Goal: Information Seeking & Learning: Learn about a topic

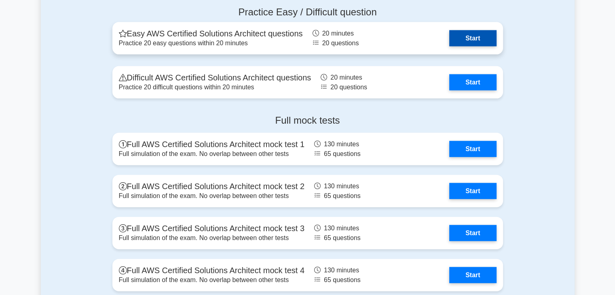
scroll to position [1780, 0]
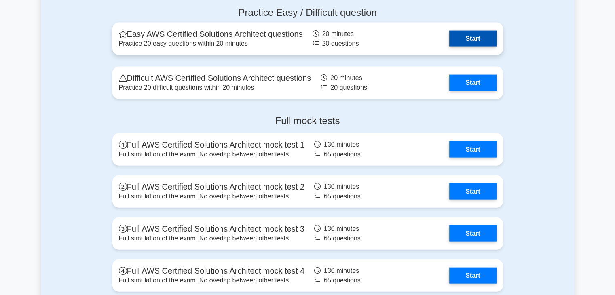
click at [474, 44] on link "Start" at bounding box center [472, 39] width 47 height 16
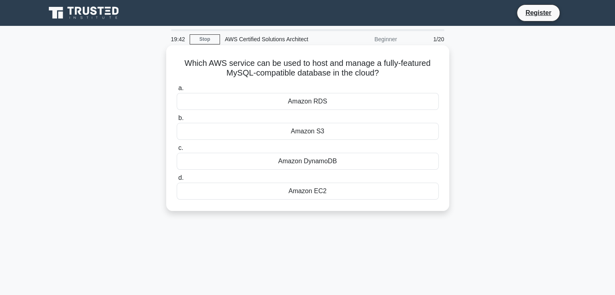
click at [356, 107] on div "Amazon RDS" at bounding box center [308, 101] width 262 height 17
click at [177, 91] on input "a. Amazon RDS" at bounding box center [177, 88] width 0 height 5
click at [282, 101] on div "Amazon RDS" at bounding box center [308, 101] width 262 height 17
click at [177, 91] on input "a. Amazon RDS" at bounding box center [177, 88] width 0 height 5
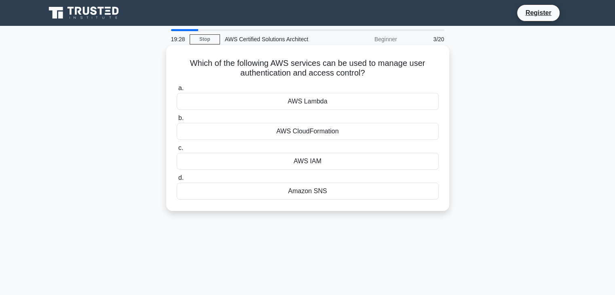
click at [288, 159] on div "AWS IAM" at bounding box center [308, 161] width 262 height 17
click at [177, 151] on input "c. AWS IAM" at bounding box center [177, 148] width 0 height 5
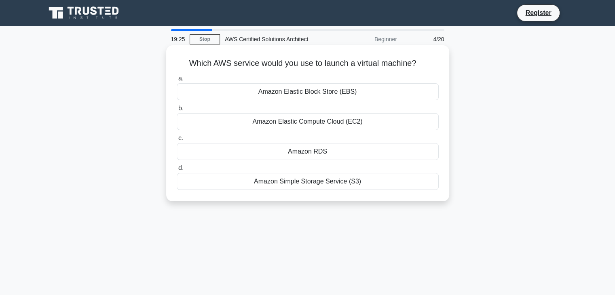
click at [290, 125] on div "Amazon Elastic Compute Cloud (EC2)" at bounding box center [308, 121] width 262 height 17
click at [177, 111] on input "b. Amazon Elastic Compute Cloud (EC2)" at bounding box center [177, 108] width 0 height 5
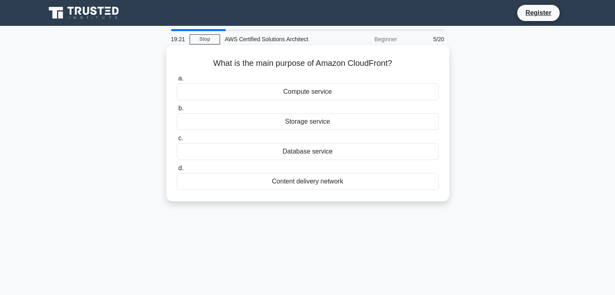
click at [288, 180] on div "Content delivery network" at bounding box center [308, 181] width 262 height 17
click at [177, 171] on input "d. Content delivery network" at bounding box center [177, 168] width 0 height 5
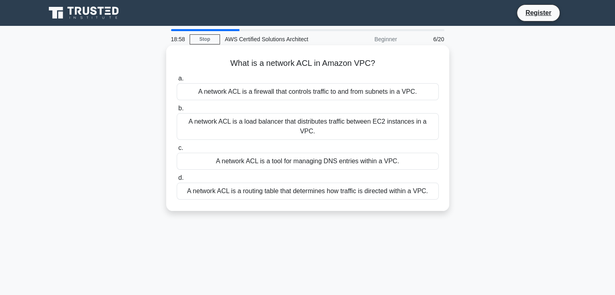
click at [327, 94] on div "A network ACL is a firewall that controls traffic to and from subnets in a VPC." at bounding box center [308, 91] width 262 height 17
click at [177, 81] on input "a. A network ACL is a firewall that controls traffic to and from subnets in a V…" at bounding box center [177, 78] width 0 height 5
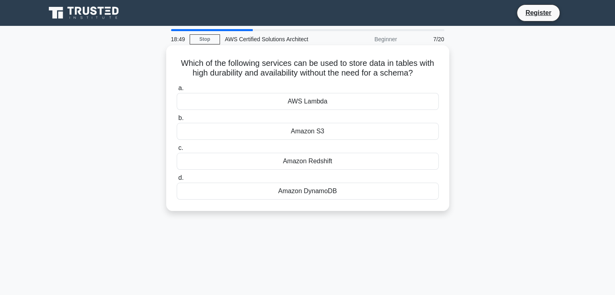
click at [285, 195] on div "Amazon DynamoDB" at bounding box center [308, 191] width 262 height 17
click at [177, 181] on input "d. Amazon DynamoDB" at bounding box center [177, 178] width 0 height 5
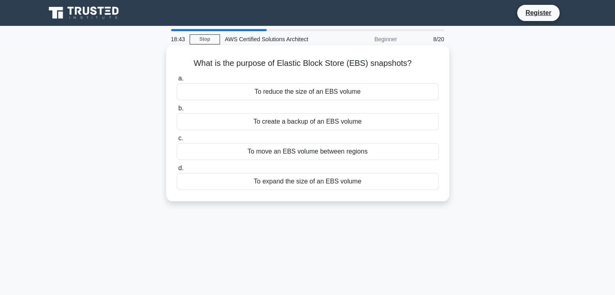
click at [343, 120] on div "To create a backup of an EBS volume" at bounding box center [308, 121] width 262 height 17
click at [177, 111] on input "b. To create a backup of an EBS volume" at bounding box center [177, 108] width 0 height 5
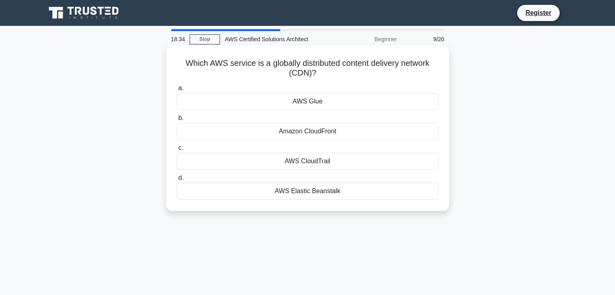
click at [326, 133] on div "Amazon CloudFront" at bounding box center [308, 131] width 262 height 17
click at [177, 121] on input "b. Amazon CloudFront" at bounding box center [177, 118] width 0 height 5
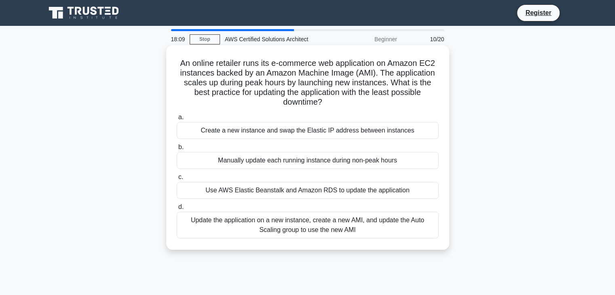
click at [291, 226] on div "Update the application on a new instance, create a new AMI, and update the Auto…" at bounding box center [308, 225] width 262 height 27
click at [177, 210] on input "d. Update the application on a new instance, create a new AMI, and update the A…" at bounding box center [177, 207] width 0 height 5
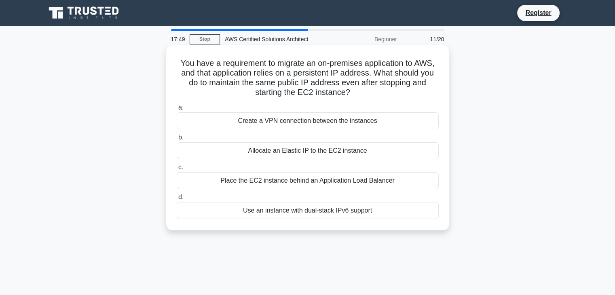
click at [408, 152] on div "Allocate an Elastic IP to the EC2 instance" at bounding box center [308, 150] width 262 height 17
click at [177, 140] on input "b. Allocate an Elastic IP to the EC2 instance" at bounding box center [177, 137] width 0 height 5
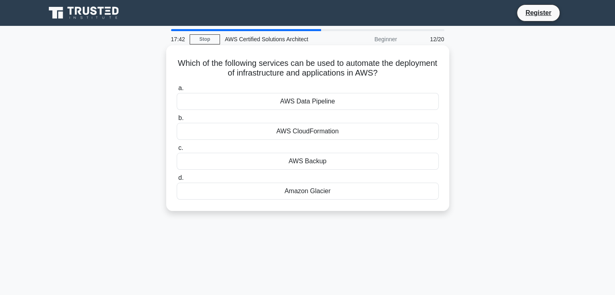
click at [319, 133] on div "AWS CloudFormation" at bounding box center [308, 131] width 262 height 17
click at [177, 121] on input "b. AWS CloudFormation" at bounding box center [177, 118] width 0 height 5
click at [330, 133] on div "Amazon Route 53" at bounding box center [308, 131] width 262 height 17
click at [177, 121] on input "b. Amazon Route 53" at bounding box center [177, 118] width 0 height 5
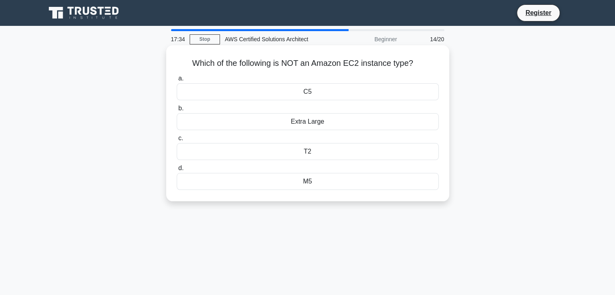
click at [360, 123] on div "Extra Large" at bounding box center [308, 121] width 262 height 17
click at [177, 111] on input "b. Extra Large" at bounding box center [177, 108] width 0 height 5
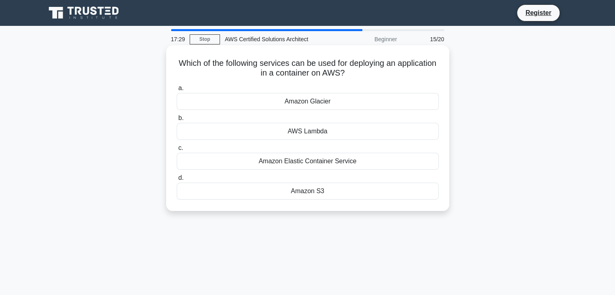
click at [285, 162] on div "Amazon Elastic Container Service" at bounding box center [308, 161] width 262 height 17
click at [177, 151] on input "c. Amazon Elastic Container Service" at bounding box center [177, 148] width 0 height 5
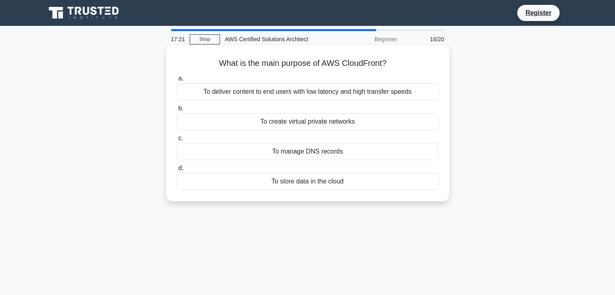
click at [293, 95] on div "To deliver content to end users with low latency and high transfer speeds" at bounding box center [308, 91] width 262 height 17
click at [177, 81] on input "a. To deliver content to end users with low latency and high transfer speeds" at bounding box center [177, 78] width 0 height 5
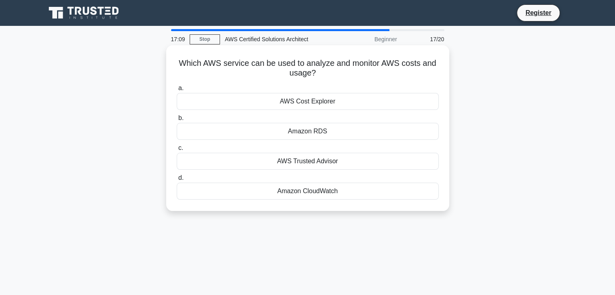
click at [367, 104] on div "AWS Cost Explorer" at bounding box center [308, 101] width 262 height 17
click at [177, 91] on input "a. AWS Cost Explorer" at bounding box center [177, 88] width 0 height 5
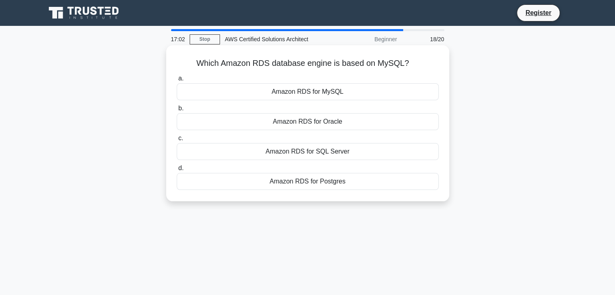
click at [348, 90] on div "Amazon RDS for MySQL" at bounding box center [308, 91] width 262 height 17
click at [177, 81] on input "a. Amazon RDS for MySQL" at bounding box center [177, 78] width 0 height 5
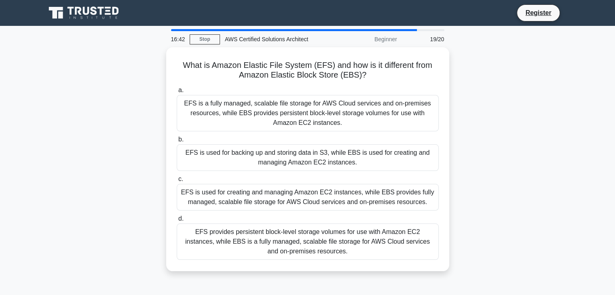
drag, startPoint x: 261, startPoint y: 114, endPoint x: 65, endPoint y: 116, distance: 195.8
click at [65, 116] on div "What is Amazon Elastic File System (EFS) and how is it different from Amazon El…" at bounding box center [308, 164] width 534 height 234
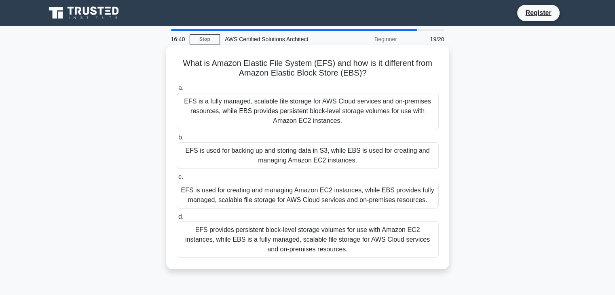
click at [220, 115] on div "EFS is a fully managed, scalable file storage for AWS Cloud services and on-pre…" at bounding box center [308, 111] width 262 height 36
click at [177, 91] on input "a. EFS is a fully managed, scalable file storage for AWS Cloud services and on-…" at bounding box center [177, 88] width 0 height 5
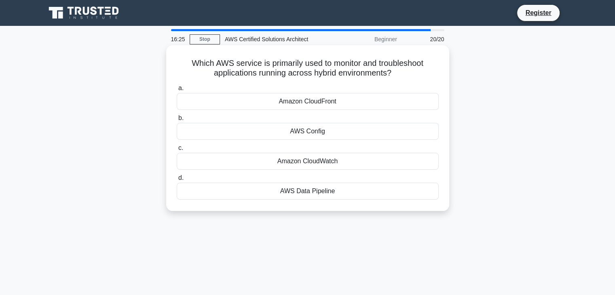
click at [274, 136] on div "AWS Config" at bounding box center [308, 131] width 262 height 17
click at [177, 121] on input "b. AWS Config" at bounding box center [177, 118] width 0 height 5
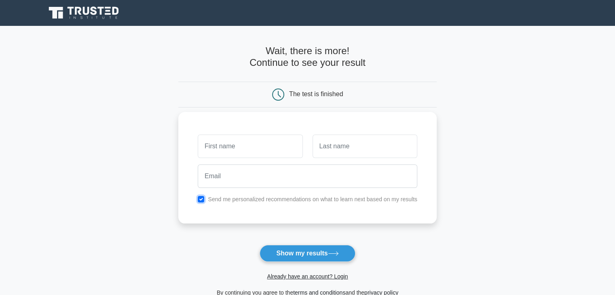
click at [201, 197] on input "checkbox" at bounding box center [201, 199] width 6 height 6
checkbox input "false"
click at [231, 148] on input "text" at bounding box center [250, 146] width 105 height 23
type input "ss"
click at [332, 151] on input "text" at bounding box center [365, 146] width 105 height 23
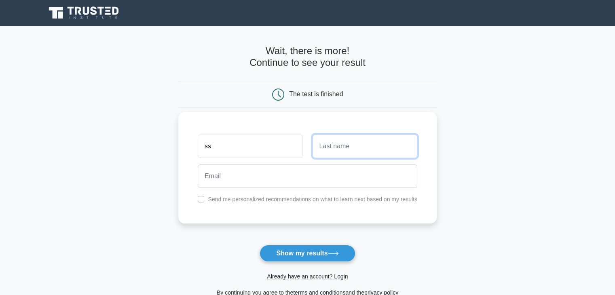
type input "ddd"
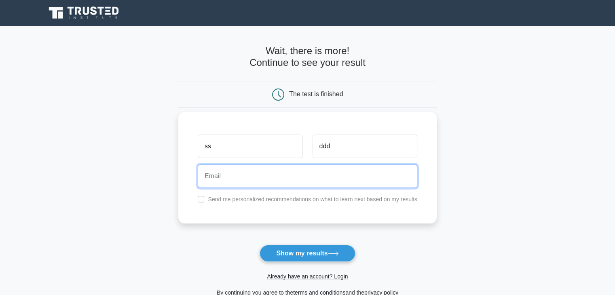
click at [320, 176] on input "email" at bounding box center [308, 176] width 220 height 23
type input "[EMAIL_ADDRESS][DOMAIN_NAME]"
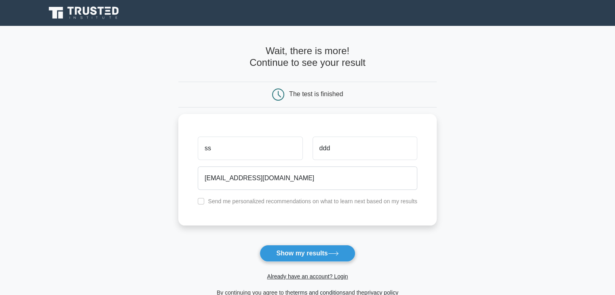
click at [287, 250] on button "Show my results" at bounding box center [307, 253] width 95 height 17
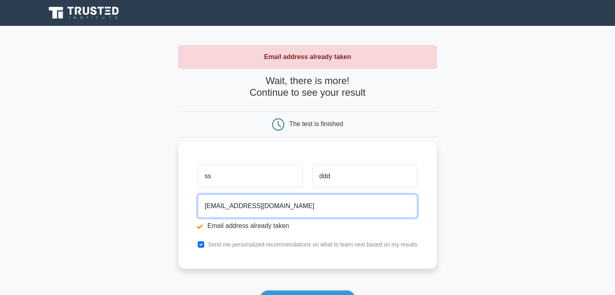
drag, startPoint x: 246, startPoint y: 208, endPoint x: 179, endPoint y: 199, distance: 67.3
click at [179, 199] on div "ss ddd deeznutzdeter@gmail.com Email address already taken Send me personalized…" at bounding box center [307, 205] width 258 height 127
type input "@gmail.com"
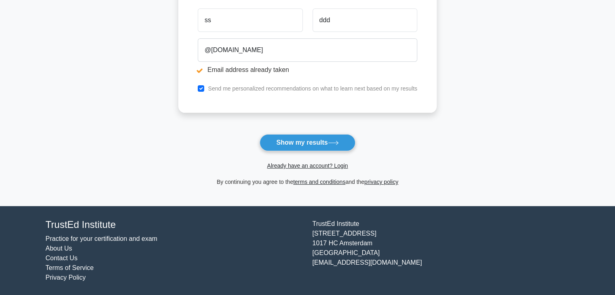
scroll to position [75, 0]
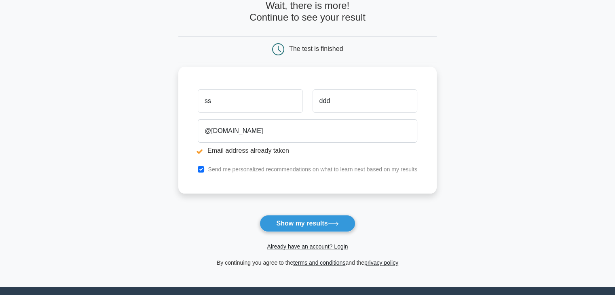
click at [202, 174] on div "Send me personalized recommendations on what to learn next based on my results" at bounding box center [307, 170] width 229 height 10
click at [201, 167] on input "checkbox" at bounding box center [201, 169] width 6 height 6
checkbox input "false"
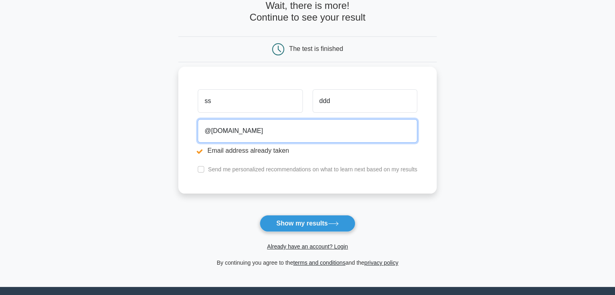
click at [206, 134] on input "@gmail.com" at bounding box center [308, 130] width 220 height 23
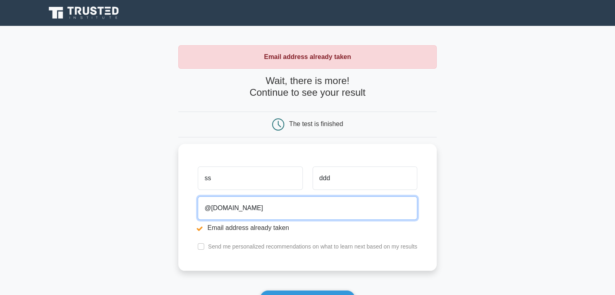
scroll to position [0, 0]
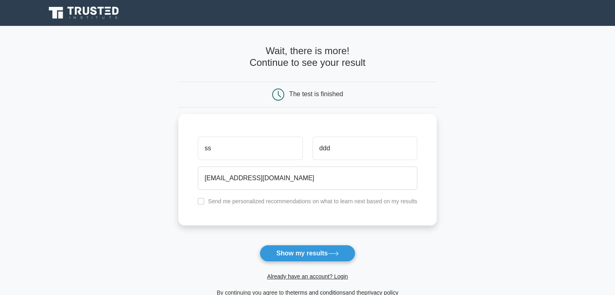
click at [78, 5] on icon at bounding box center [85, 12] width 78 height 15
